Goal: Find specific page/section: Find specific page/section

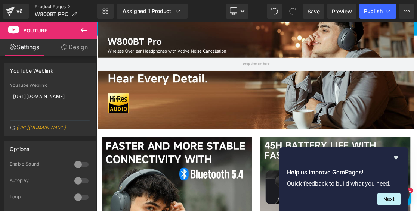
click at [49, 6] on link "Product Pages" at bounding box center [66, 7] width 62 height 6
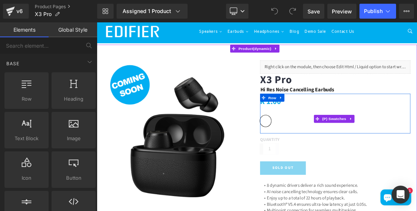
scroll to position [37, 0]
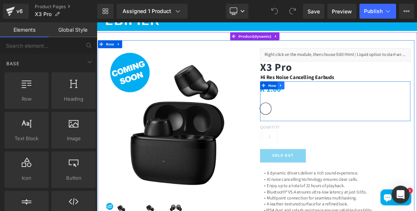
click at [355, 115] on link at bounding box center [357, 111] width 10 height 11
click at [373, 112] on icon at bounding box center [375, 111] width 5 height 5
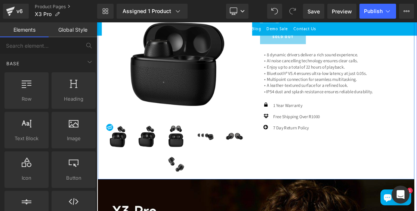
scroll to position [261, 0]
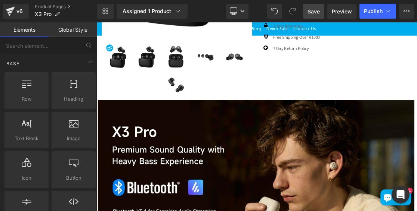
click at [309, 12] on span "Save" at bounding box center [313, 11] width 12 height 8
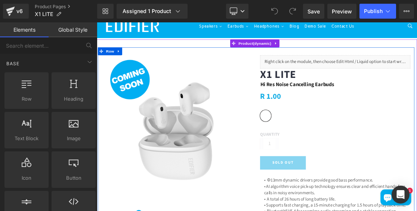
scroll to position [75, 0]
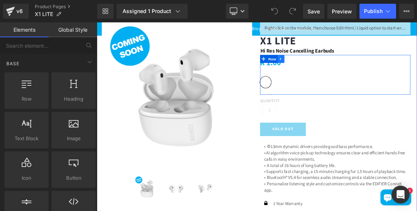
click at [354, 72] on icon at bounding box center [356, 74] width 5 height 6
click at [373, 73] on icon at bounding box center [375, 74] width 5 height 5
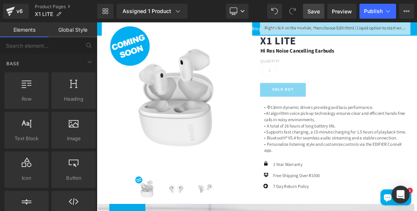
drag, startPoint x: 312, startPoint y: 13, endPoint x: 278, endPoint y: 72, distance: 68.1
click at [312, 13] on span "Save" at bounding box center [313, 11] width 12 height 8
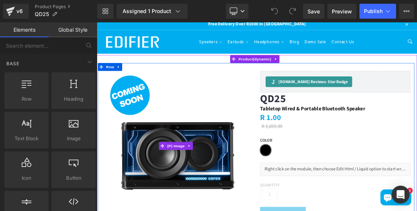
scroll to position [75, 0]
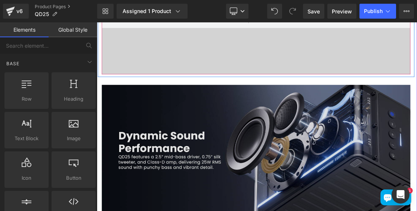
scroll to position [1195, 0]
